Goal: Task Accomplishment & Management: Manage account settings

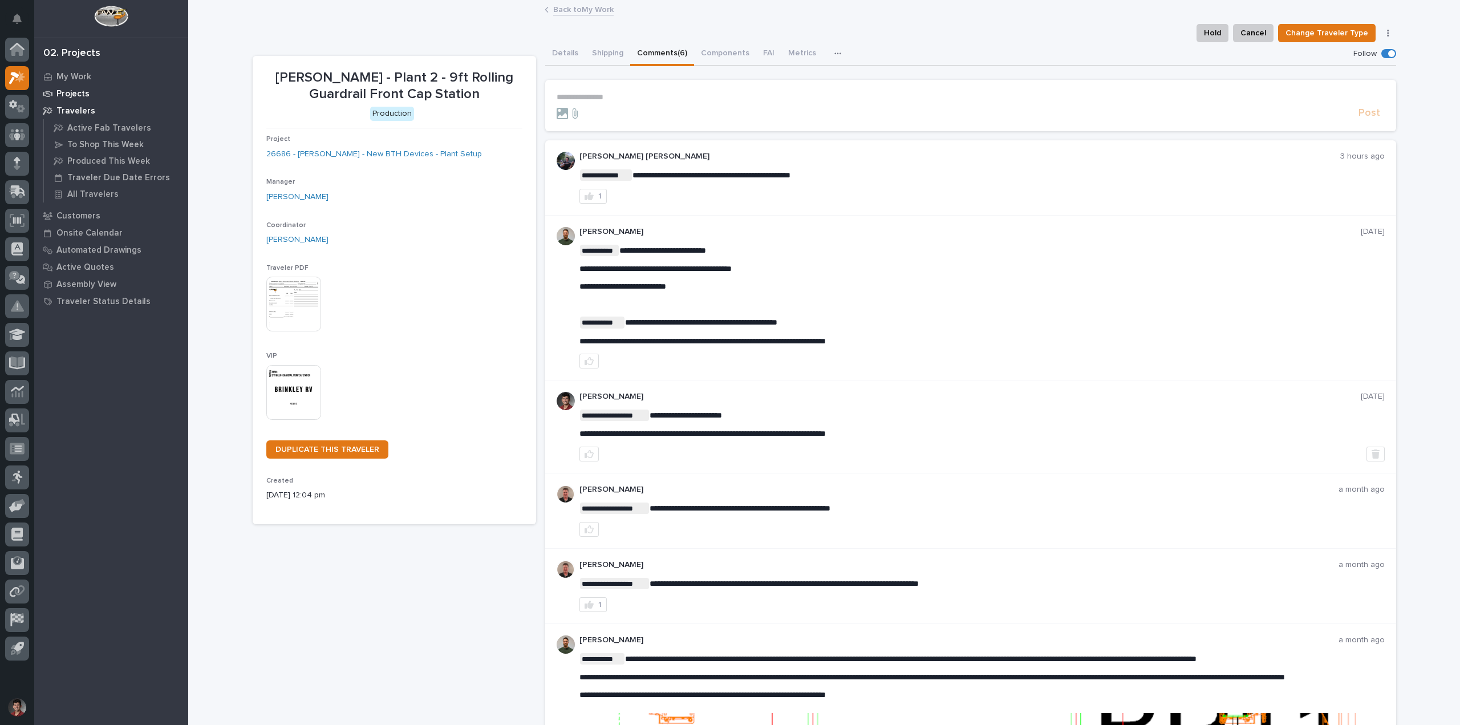
click at [76, 96] on p "Projects" at bounding box center [72, 94] width 33 height 10
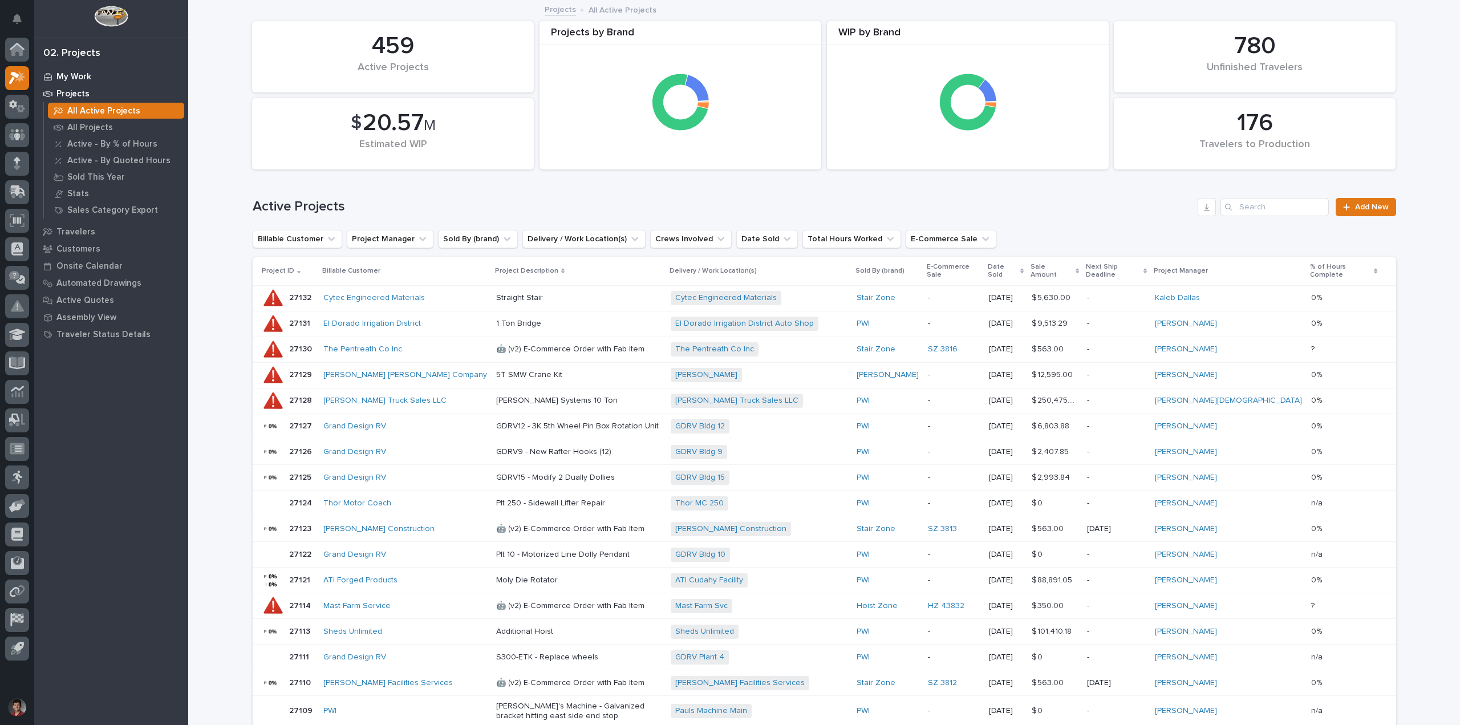
click at [74, 80] on p "My Work" at bounding box center [73, 77] width 35 height 10
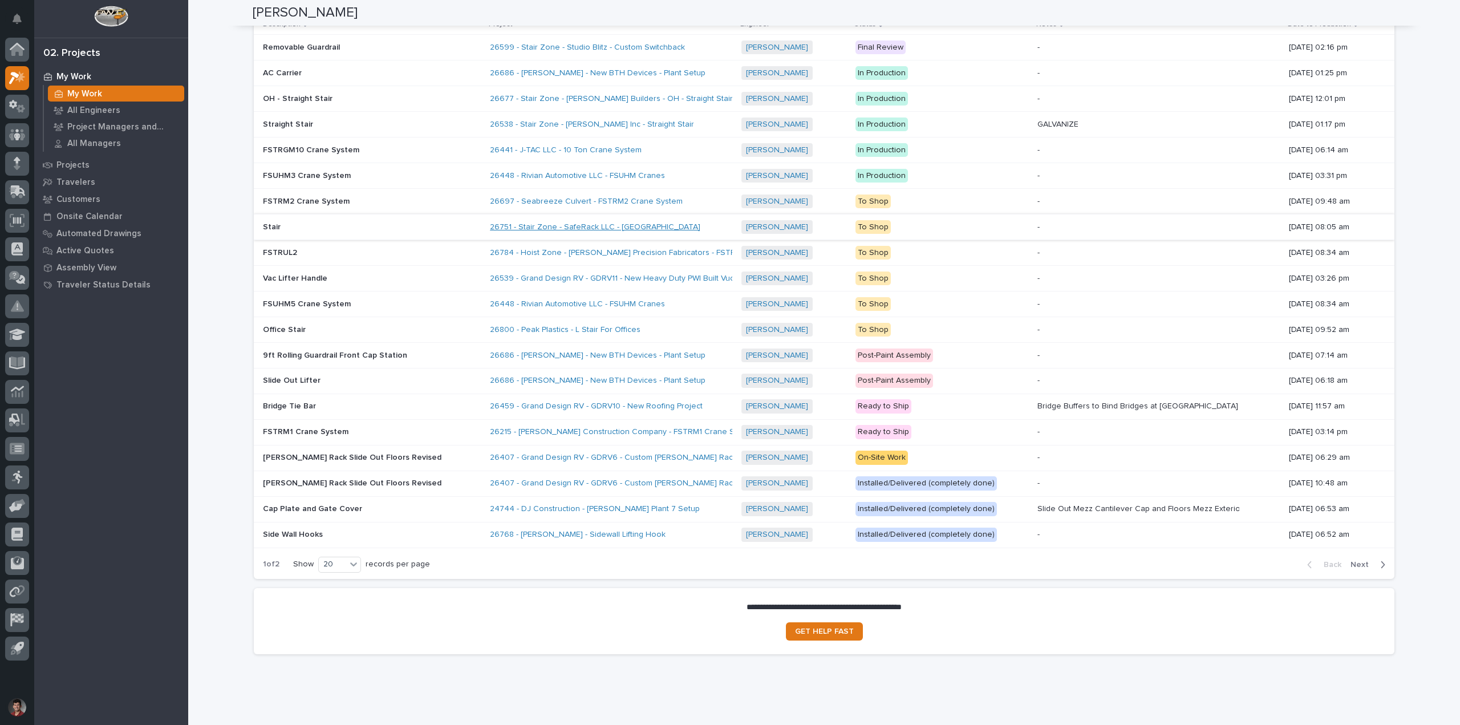
scroll to position [1215, 0]
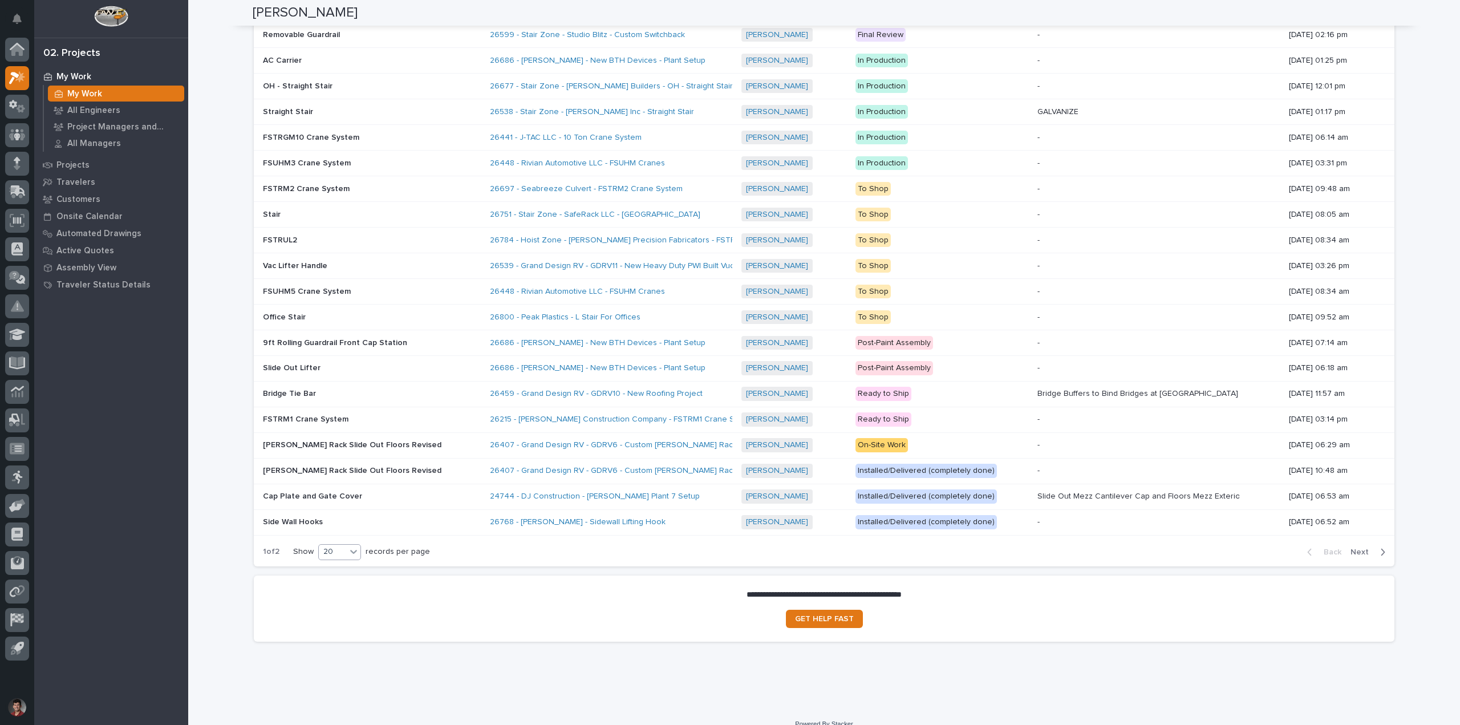
click at [349, 546] on icon at bounding box center [353, 551] width 11 height 11
click at [1363, 541] on div "Back Next" at bounding box center [1346, 552] width 96 height 29
click at [1363, 547] on span "Next" at bounding box center [1363, 552] width 25 height 10
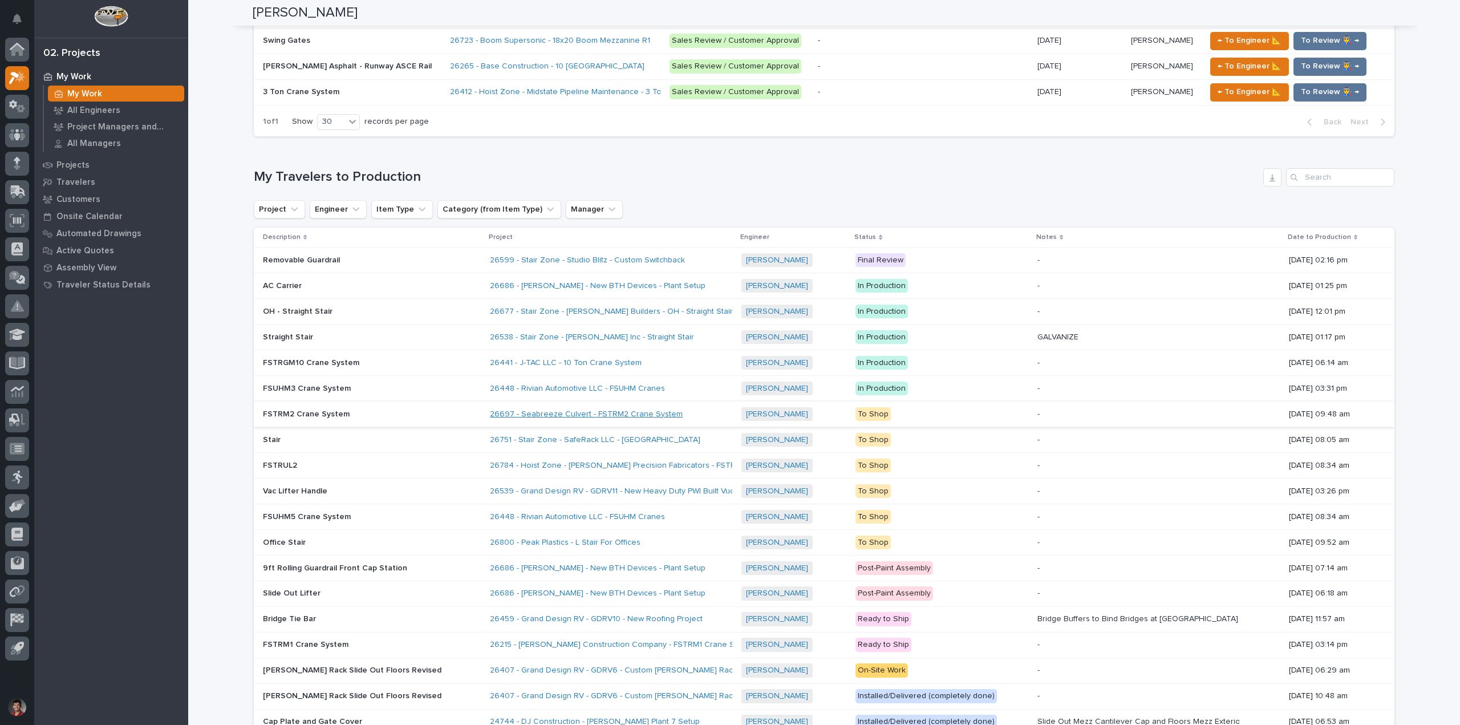
scroll to position [987, 0]
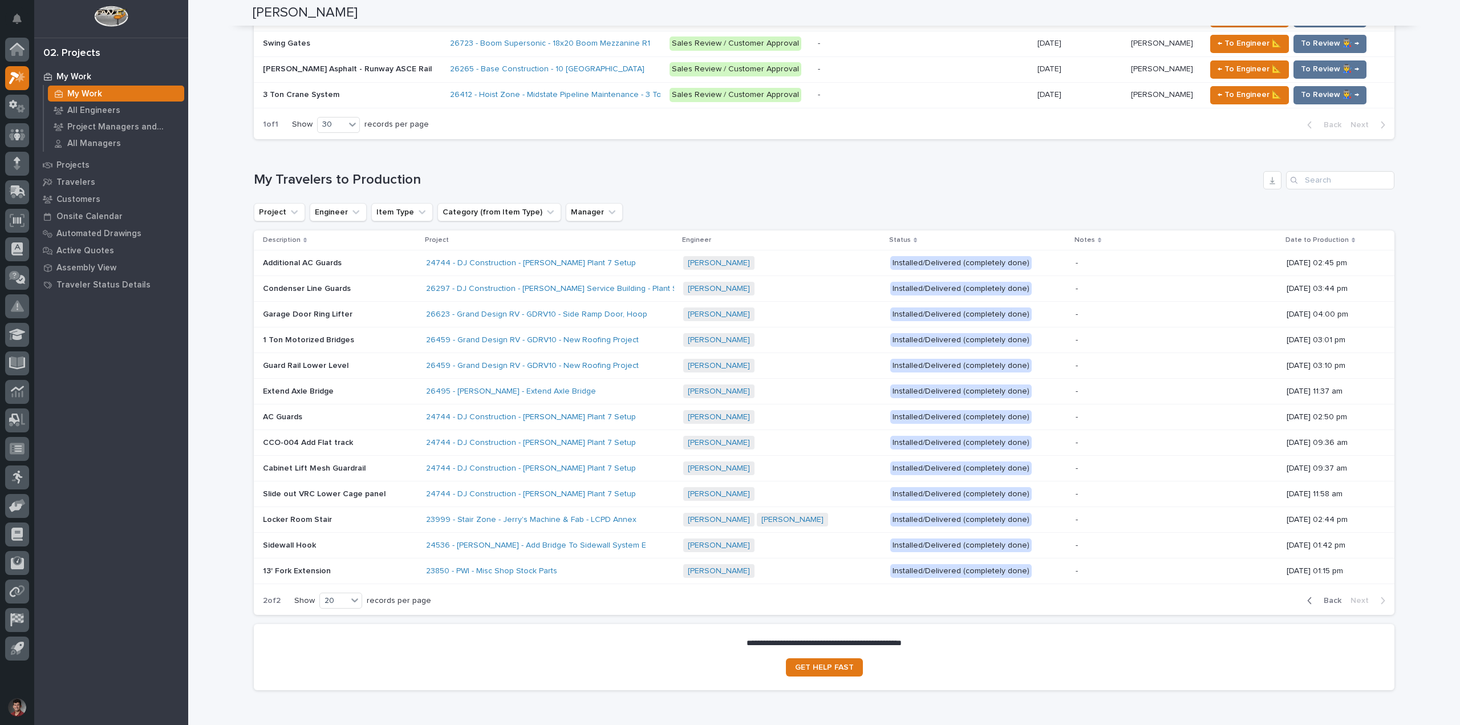
click at [1327, 596] on span "Back" at bounding box center [1329, 601] width 25 height 10
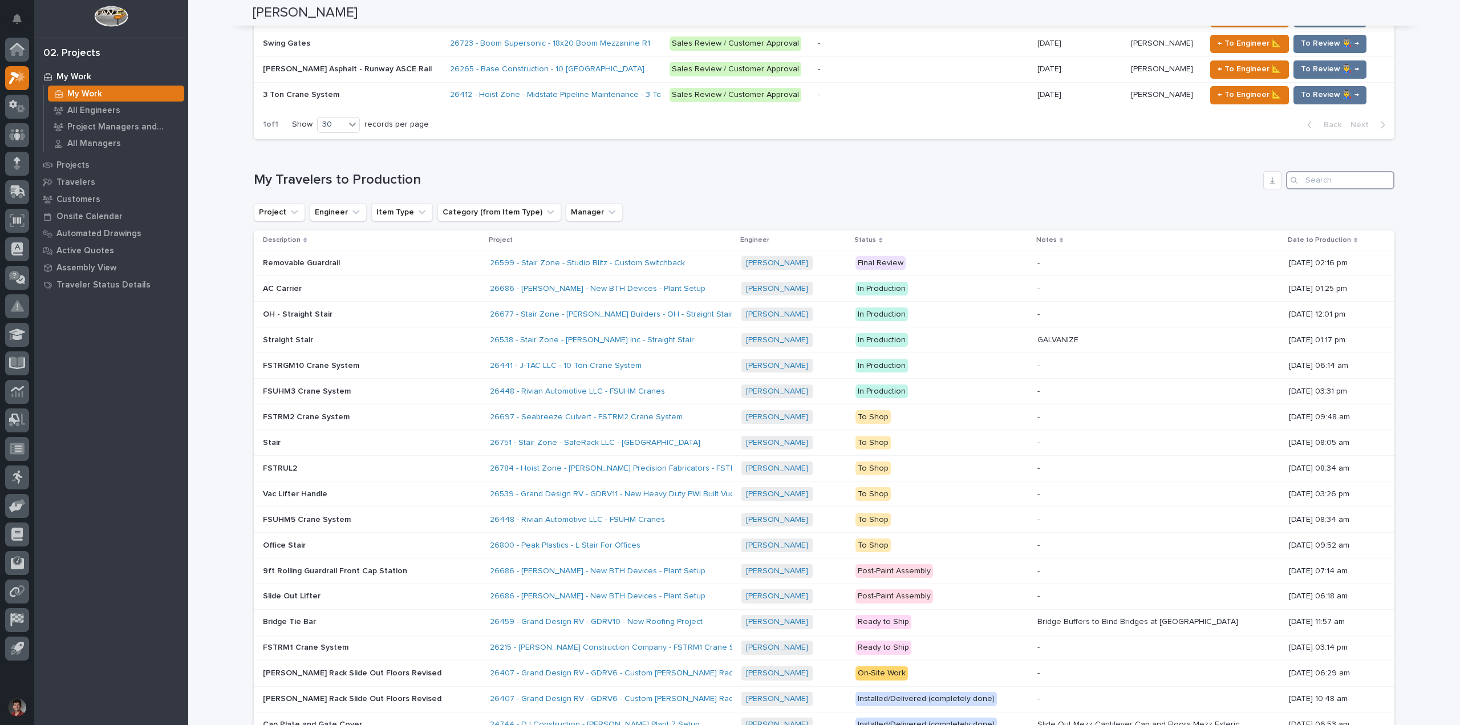
click at [1348, 171] on input "Search" at bounding box center [1340, 180] width 108 height 18
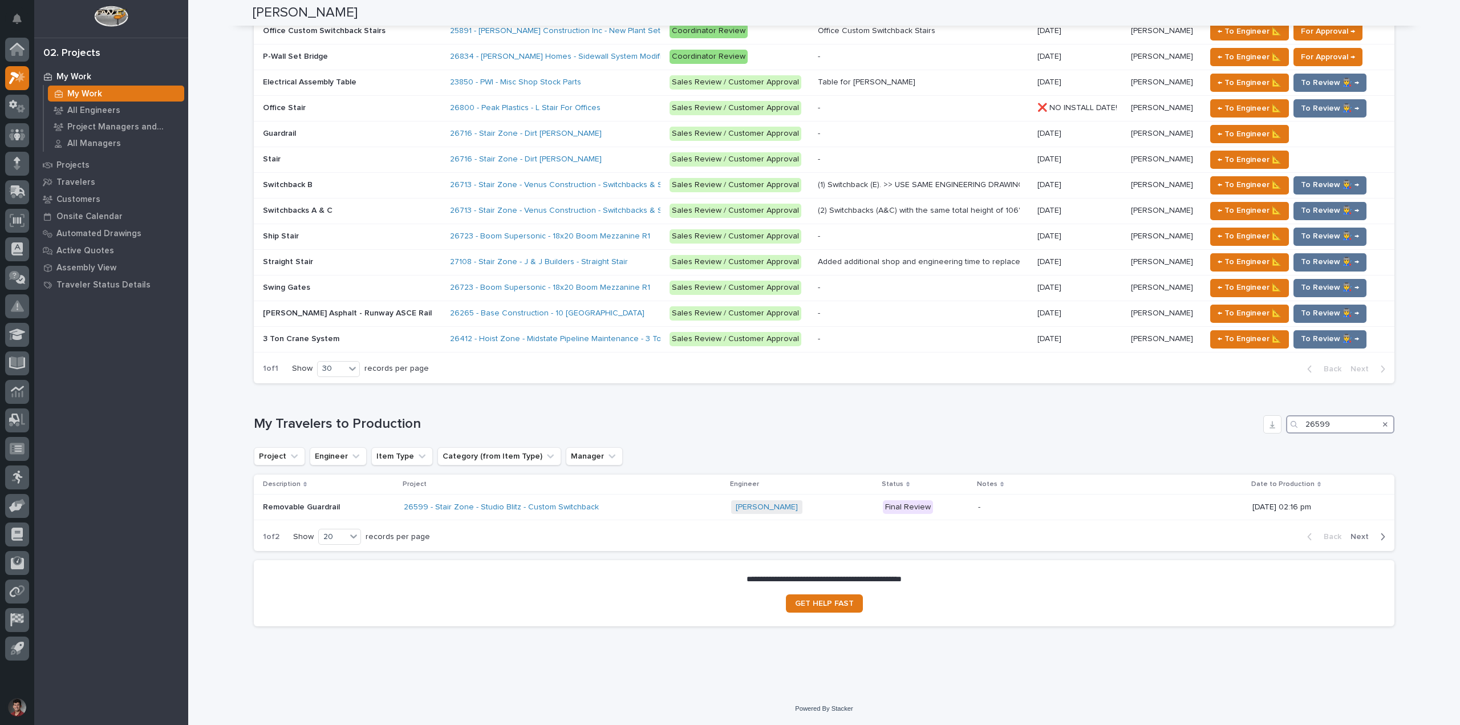
scroll to position [728, 0]
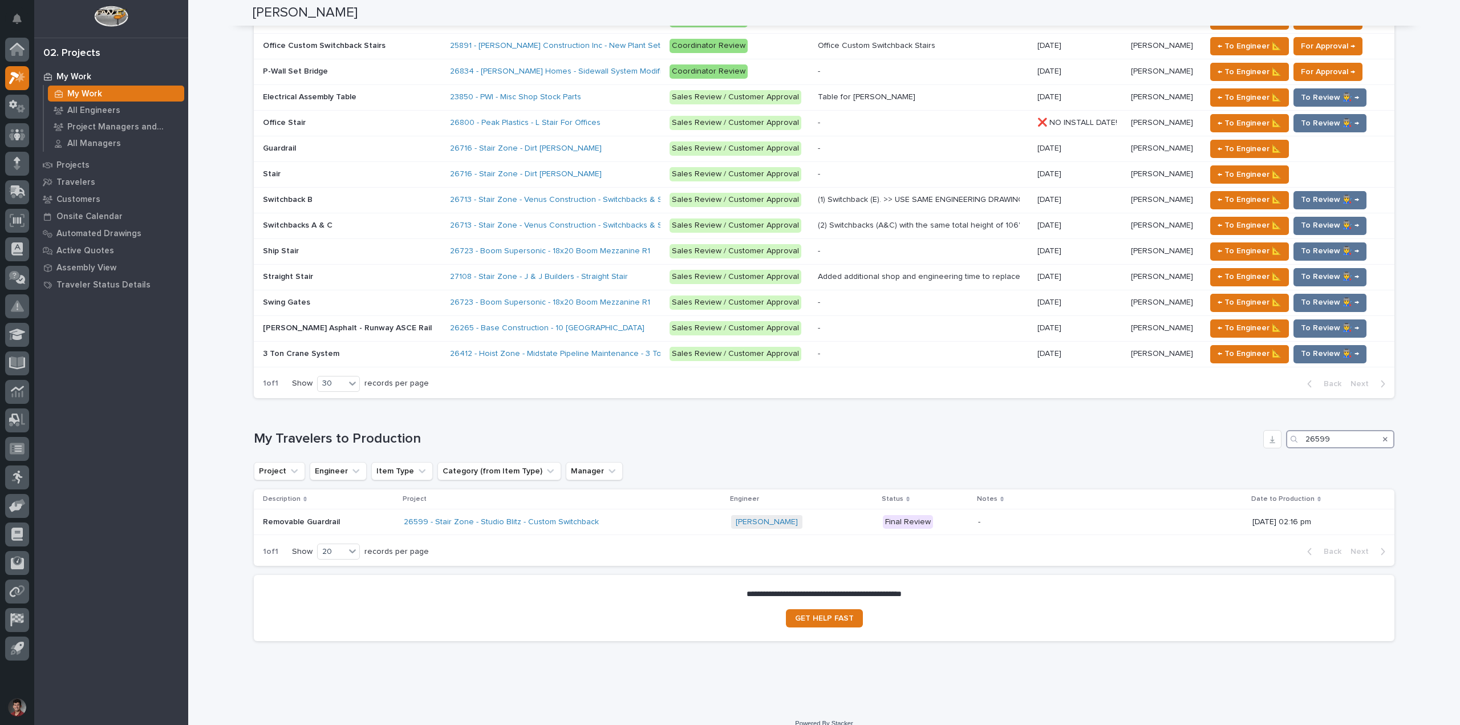
type input "26599"
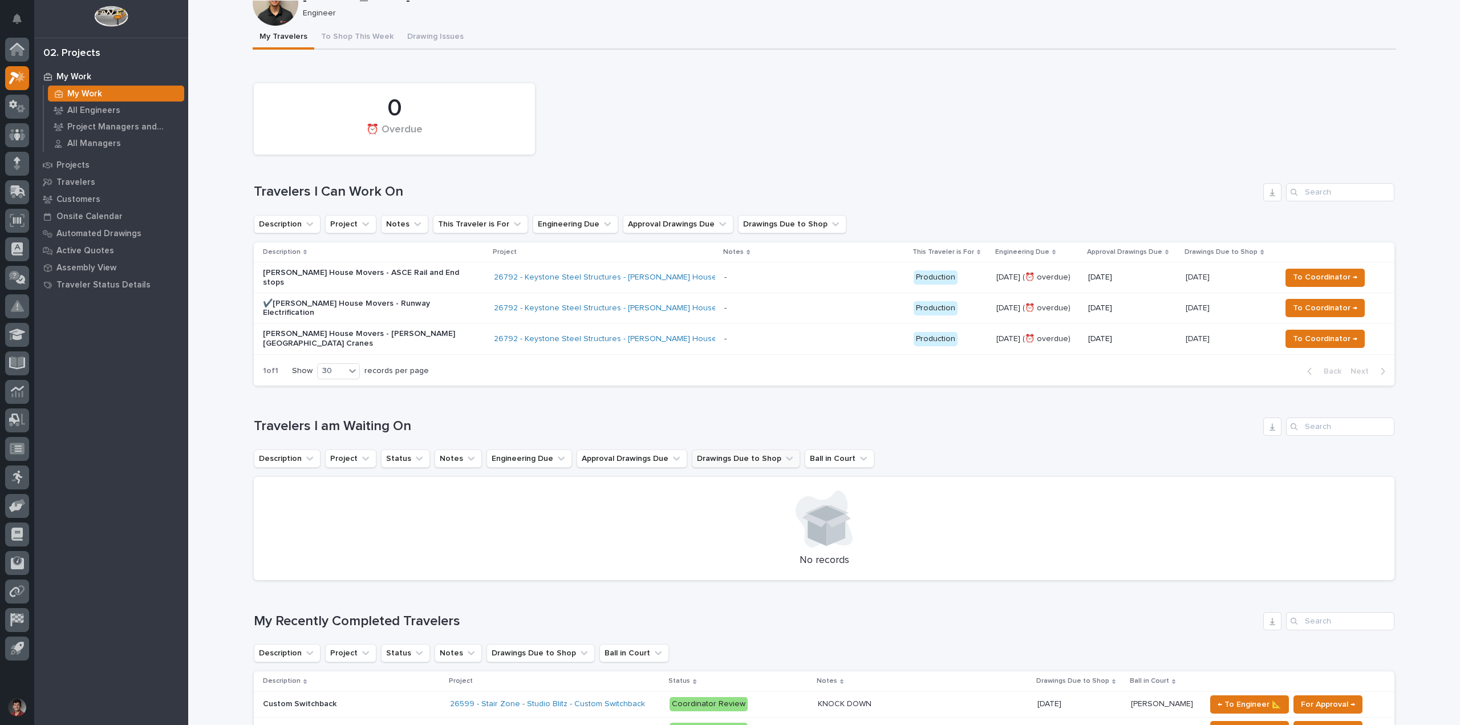
scroll to position [57, 0]
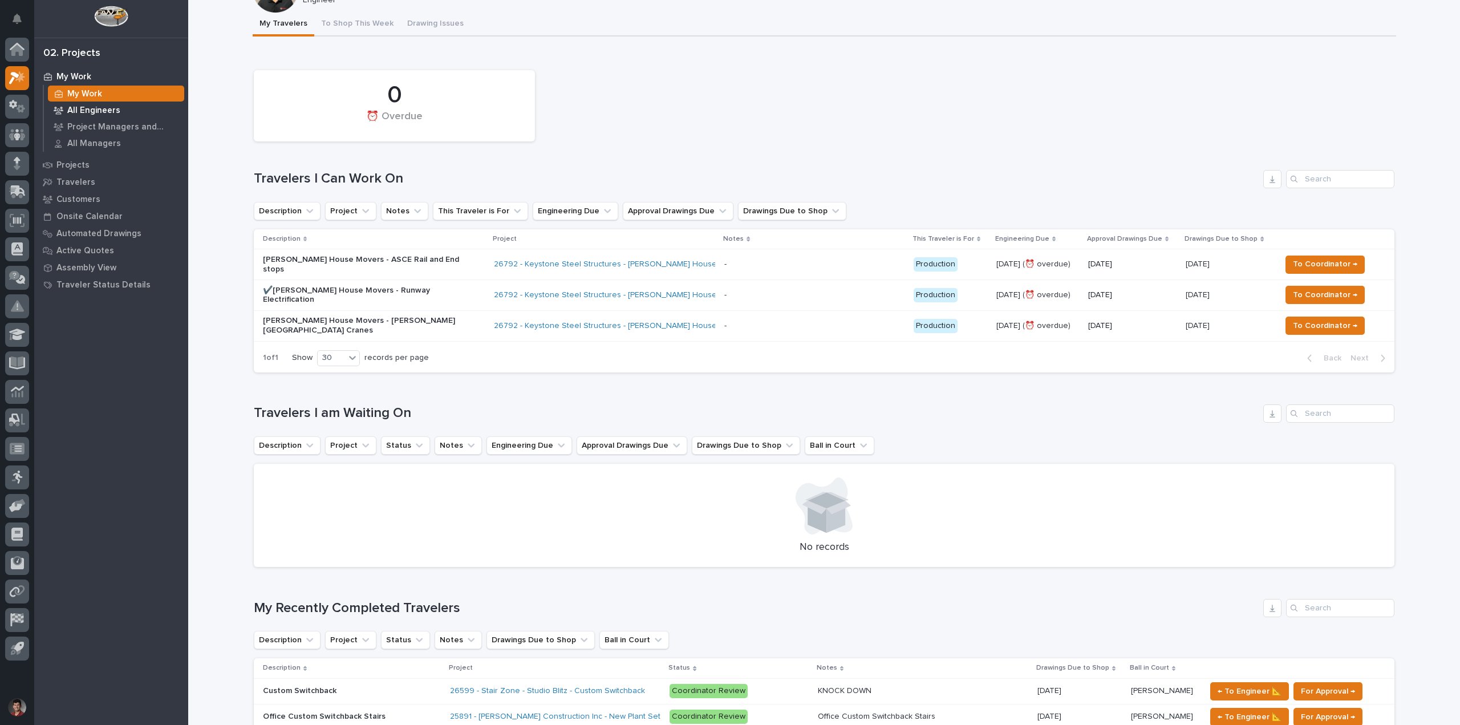
click at [107, 114] on p "All Engineers" at bounding box center [93, 111] width 53 height 10
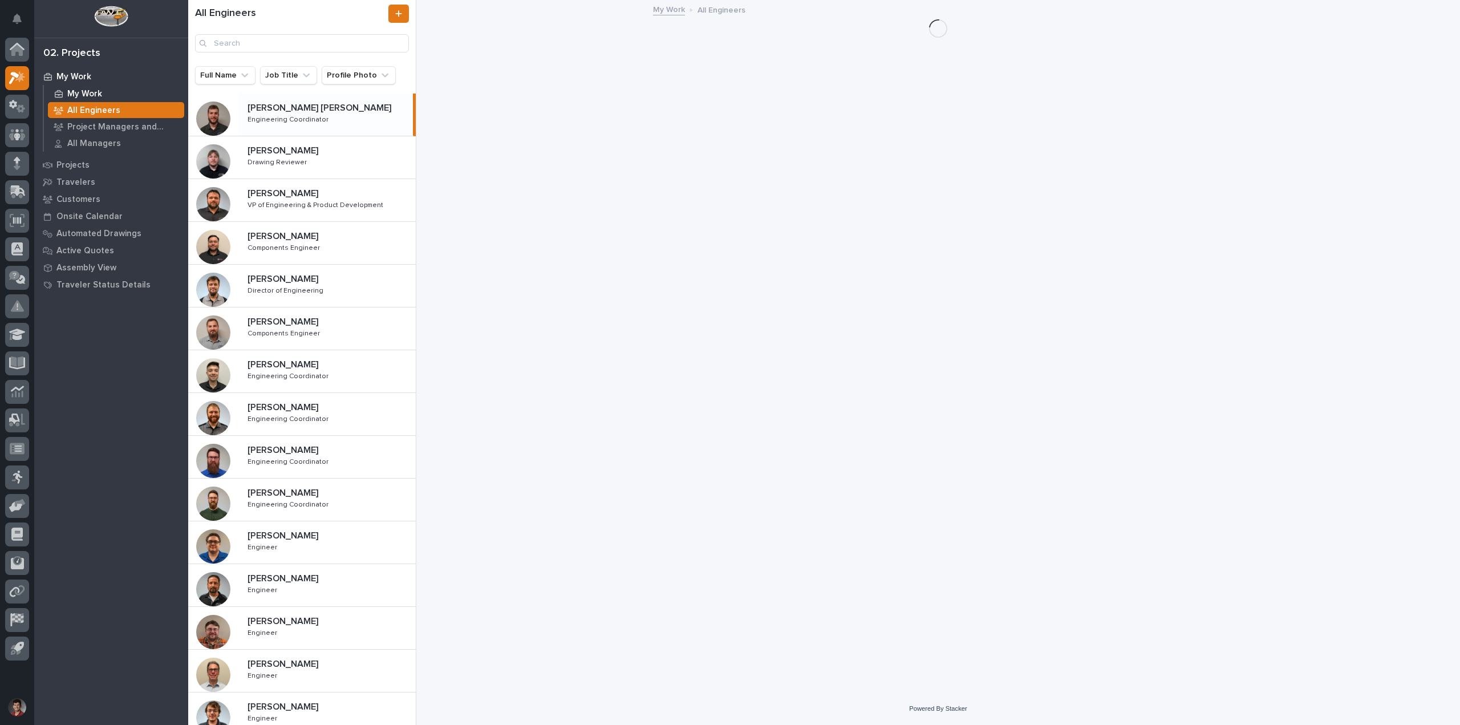
click at [94, 93] on p "My Work" at bounding box center [84, 94] width 35 height 10
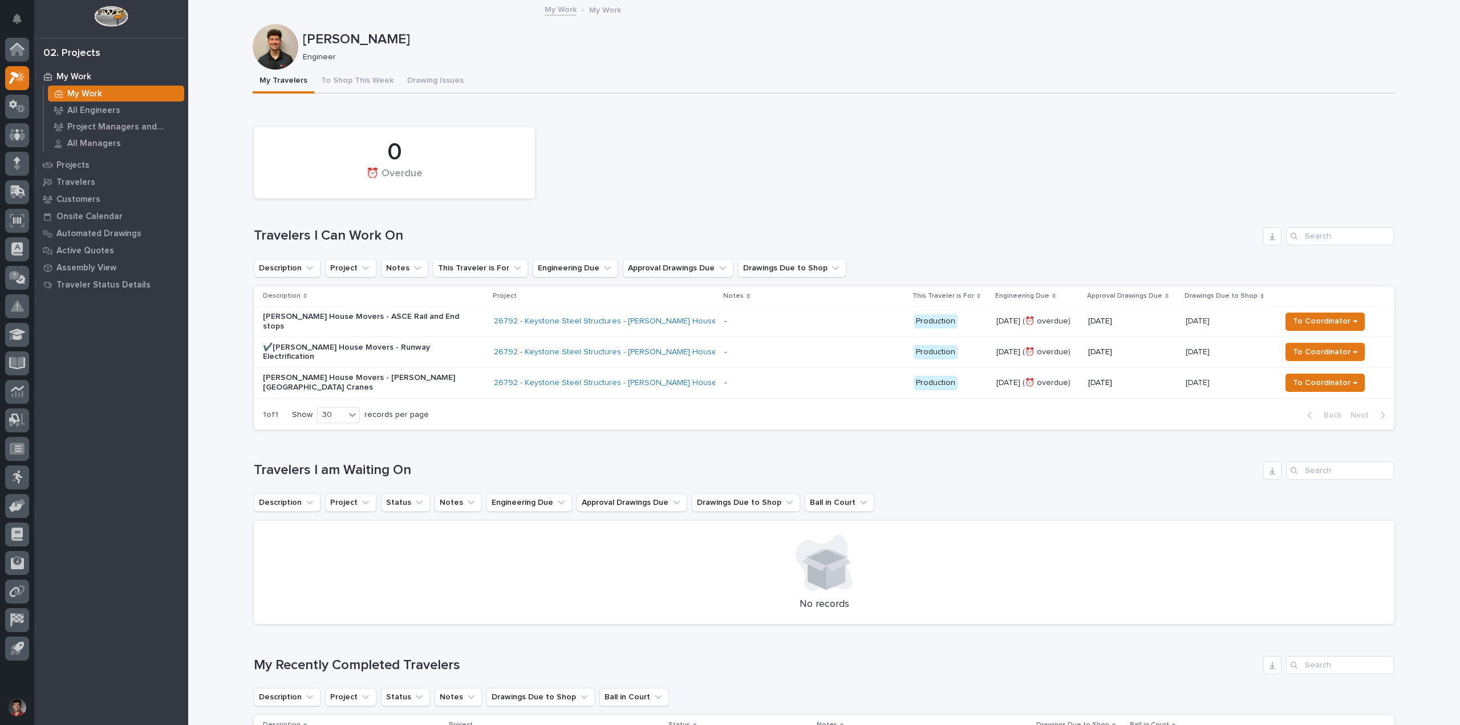
click at [427, 347] on p "✔️[PERSON_NAME] House Movers - Runway Electrification" at bounding box center [363, 352] width 200 height 19
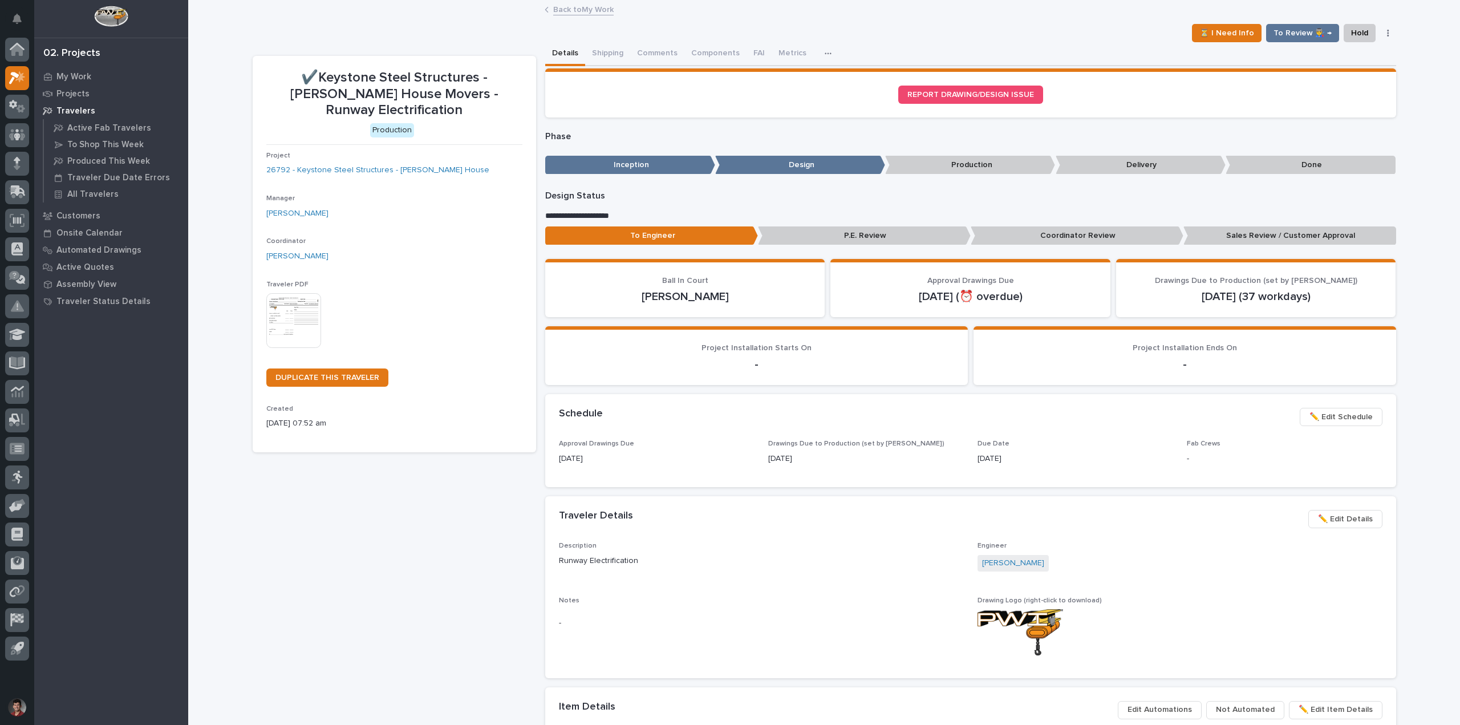
click at [594, 10] on link "Back to My Work" at bounding box center [583, 8] width 60 height 13
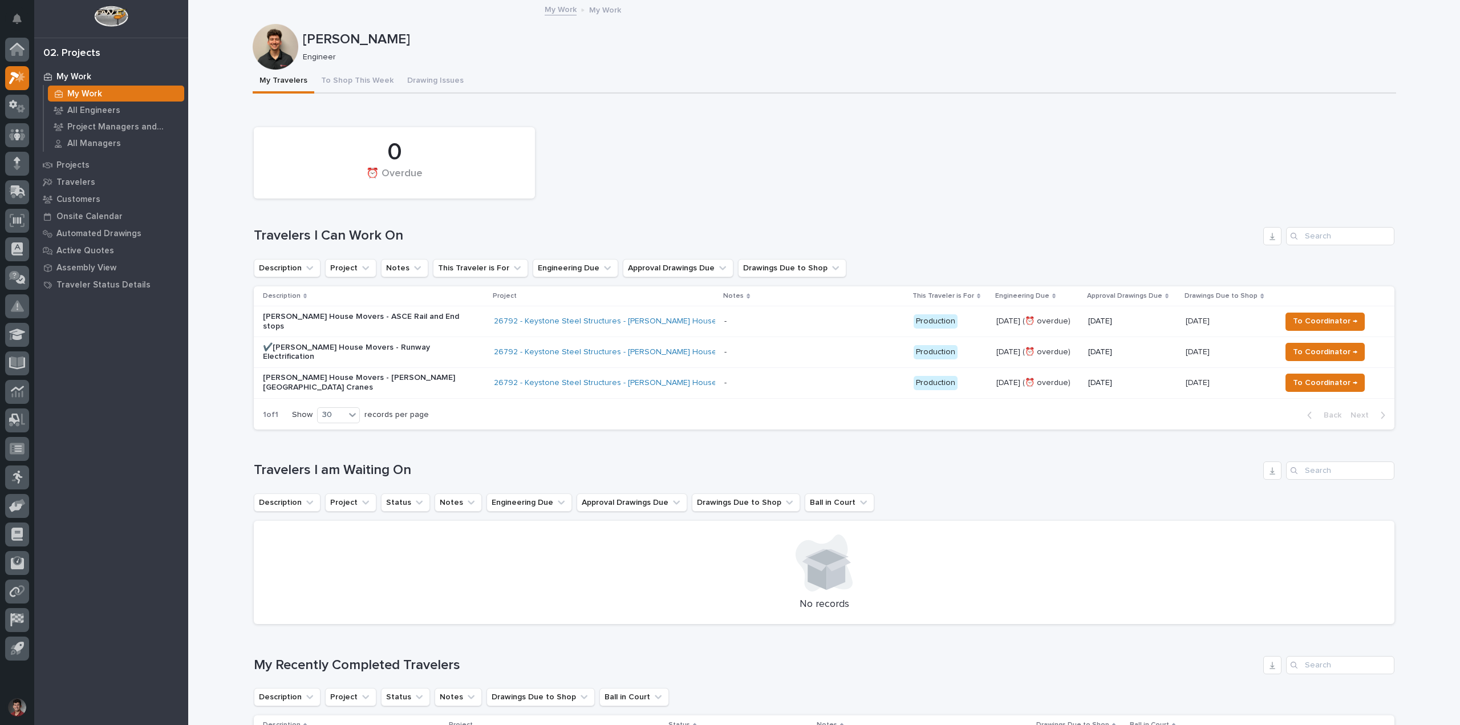
click at [743, 161] on div "0 ⏰ Overdue" at bounding box center [824, 163] width 1152 height 83
drag, startPoint x: 598, startPoint y: 123, endPoint x: 591, endPoint y: 137, distance: 15.6
click at [598, 123] on div "0 ⏰ Overdue" at bounding box center [824, 163] width 1152 height 83
click at [410, 323] on p "[PERSON_NAME] House Movers - ASCE Rail and End stops" at bounding box center [363, 321] width 200 height 19
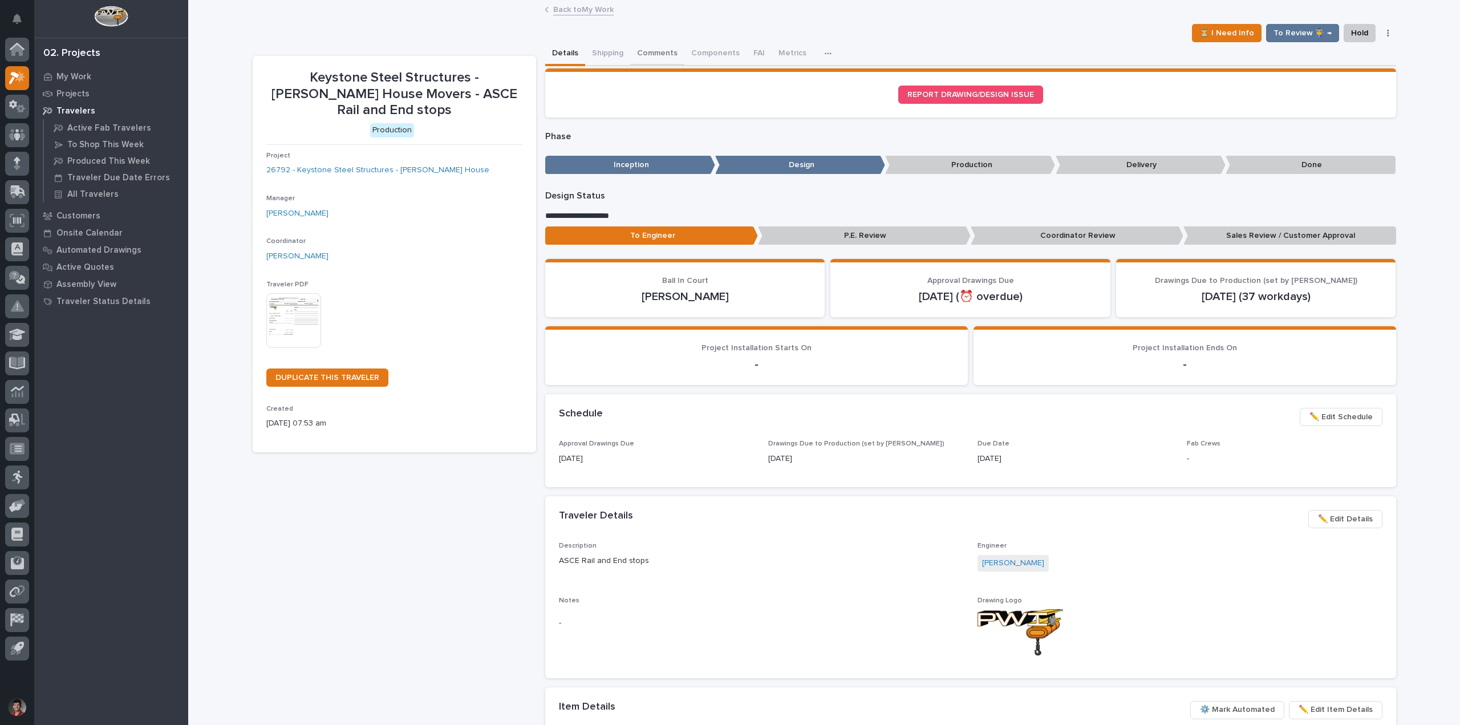
click at [643, 47] on button "Comments" at bounding box center [657, 54] width 54 height 24
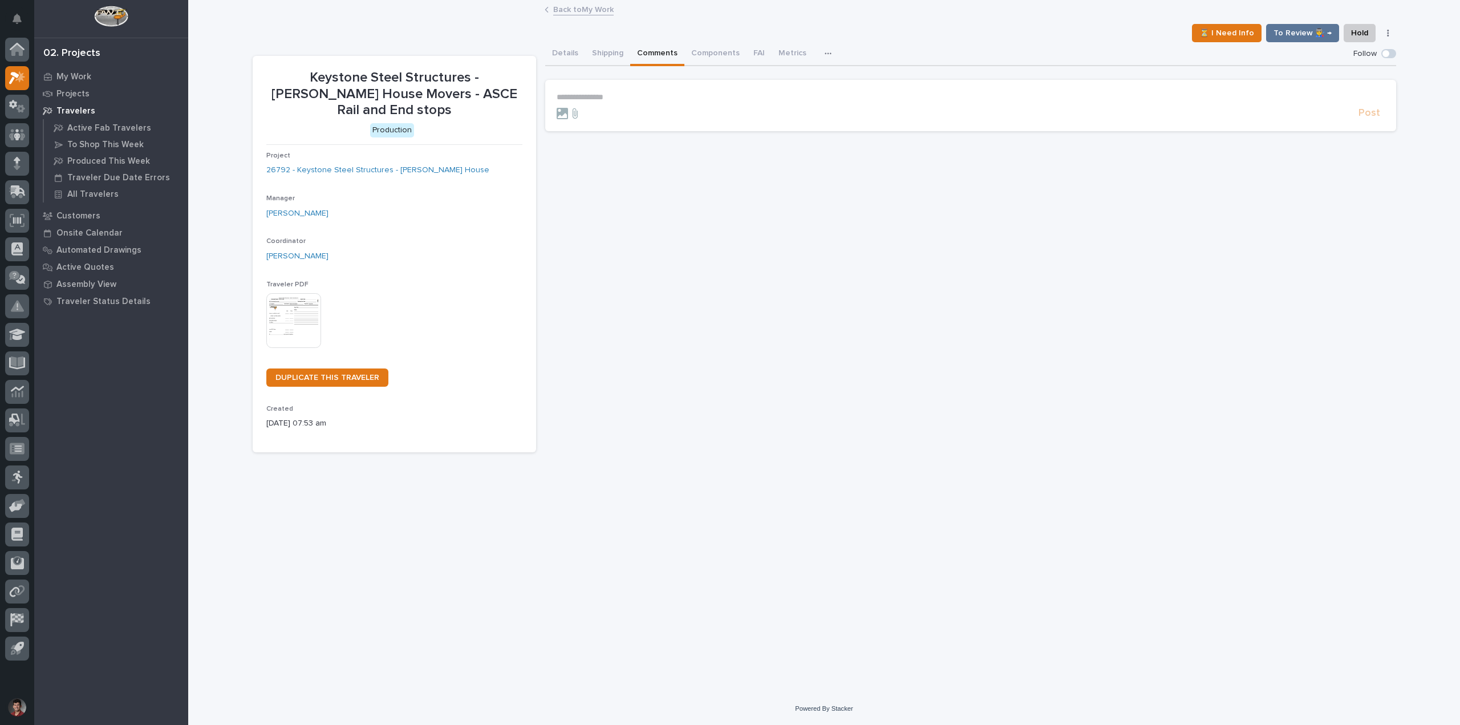
drag, startPoint x: 313, startPoint y: 486, endPoint x: 286, endPoint y: 399, distance: 91.3
click at [315, 469] on div "**********" at bounding box center [824, 332] width 1155 height 663
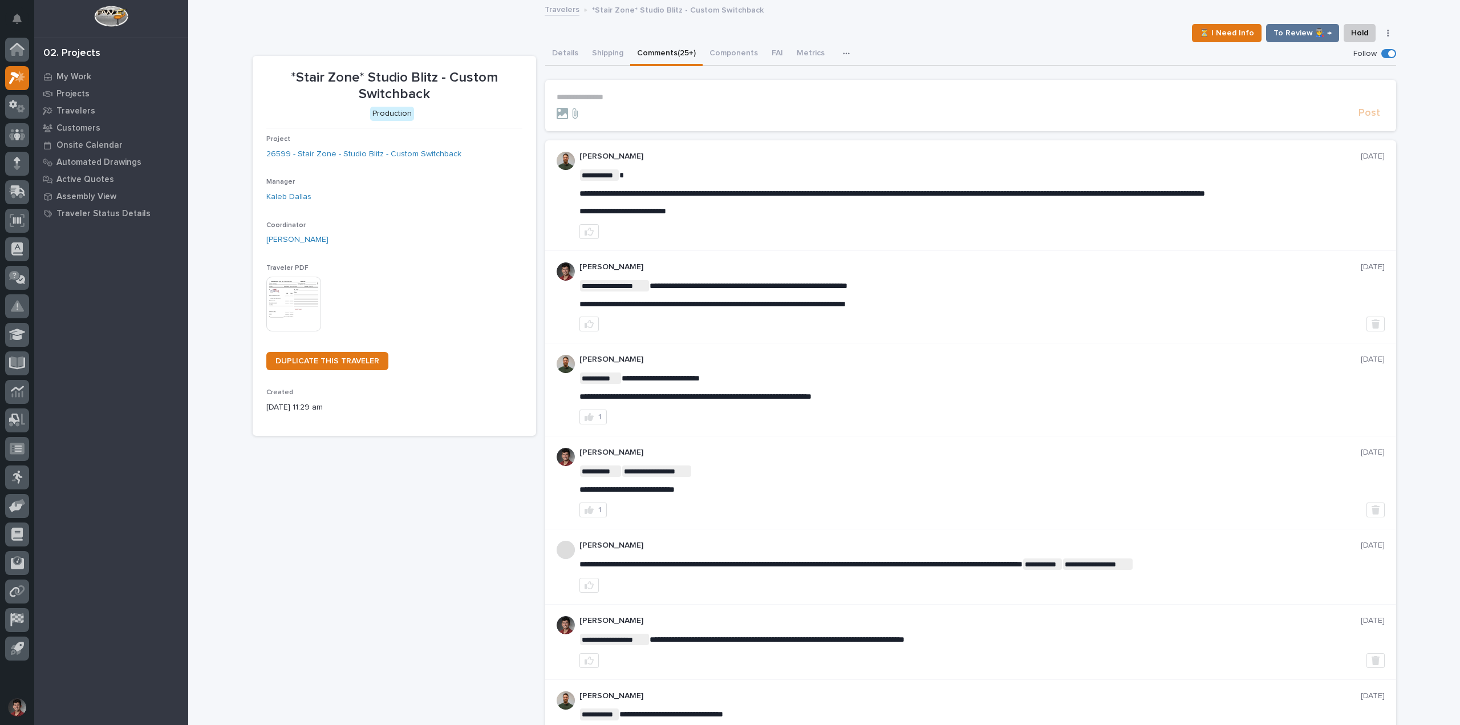
click at [637, 95] on p "**********" at bounding box center [971, 97] width 828 height 10
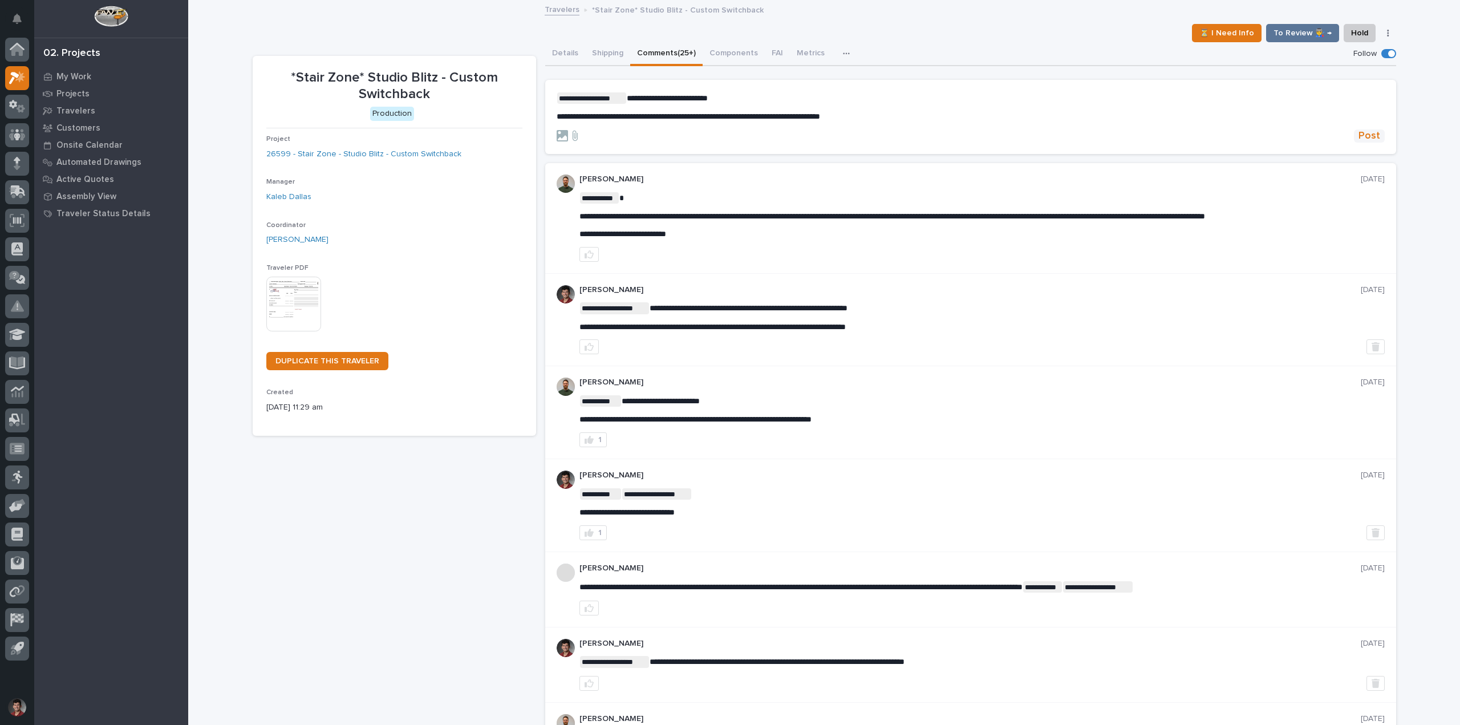
click at [1377, 141] on button "Post" at bounding box center [1369, 135] width 31 height 13
